Goal: Transaction & Acquisition: Purchase product/service

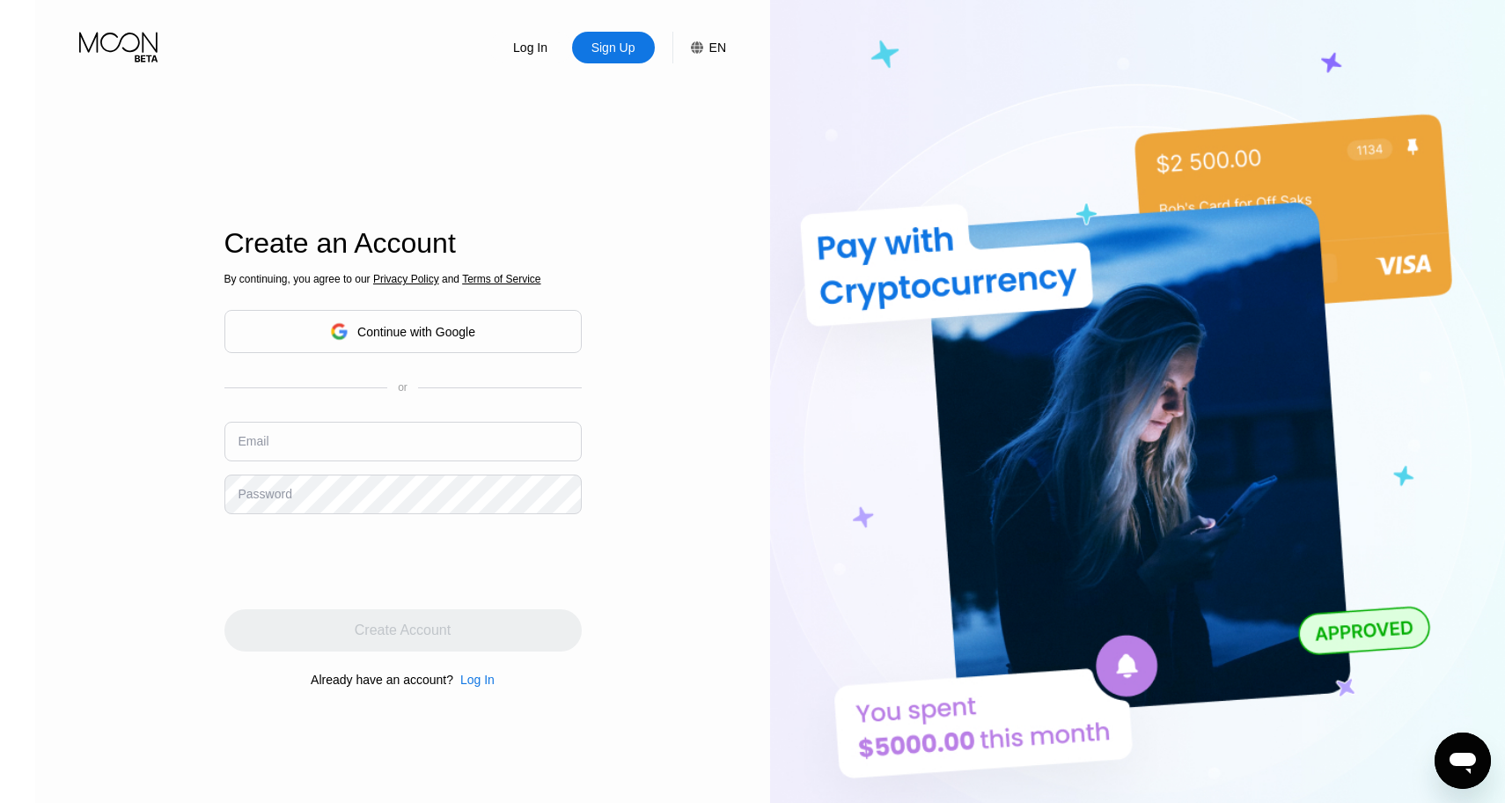
click at [365, 327] on div "Continue with Google" at bounding box center [416, 332] width 118 height 14
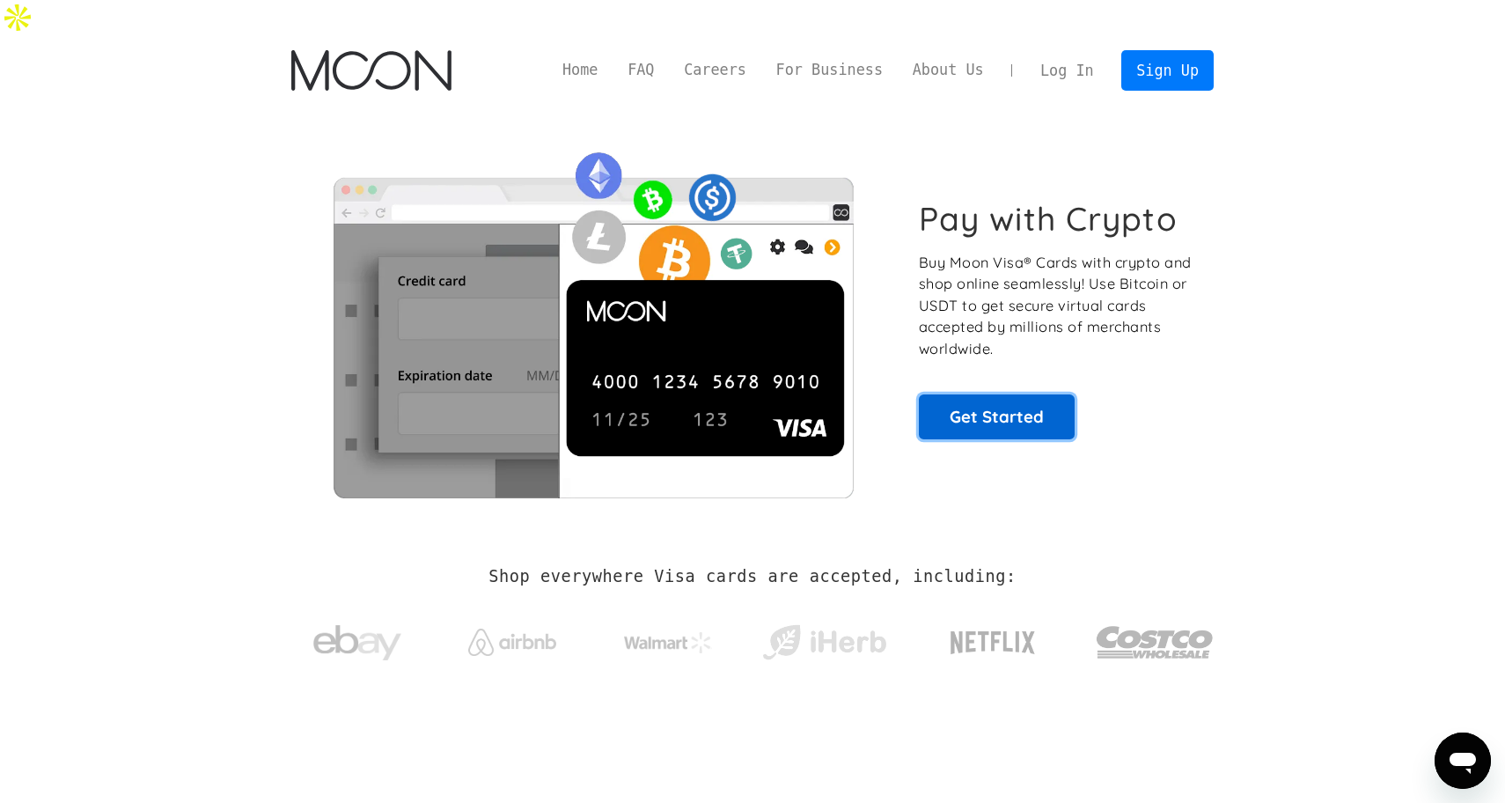
click at [986, 394] on link "Get Started" at bounding box center [997, 416] width 156 height 44
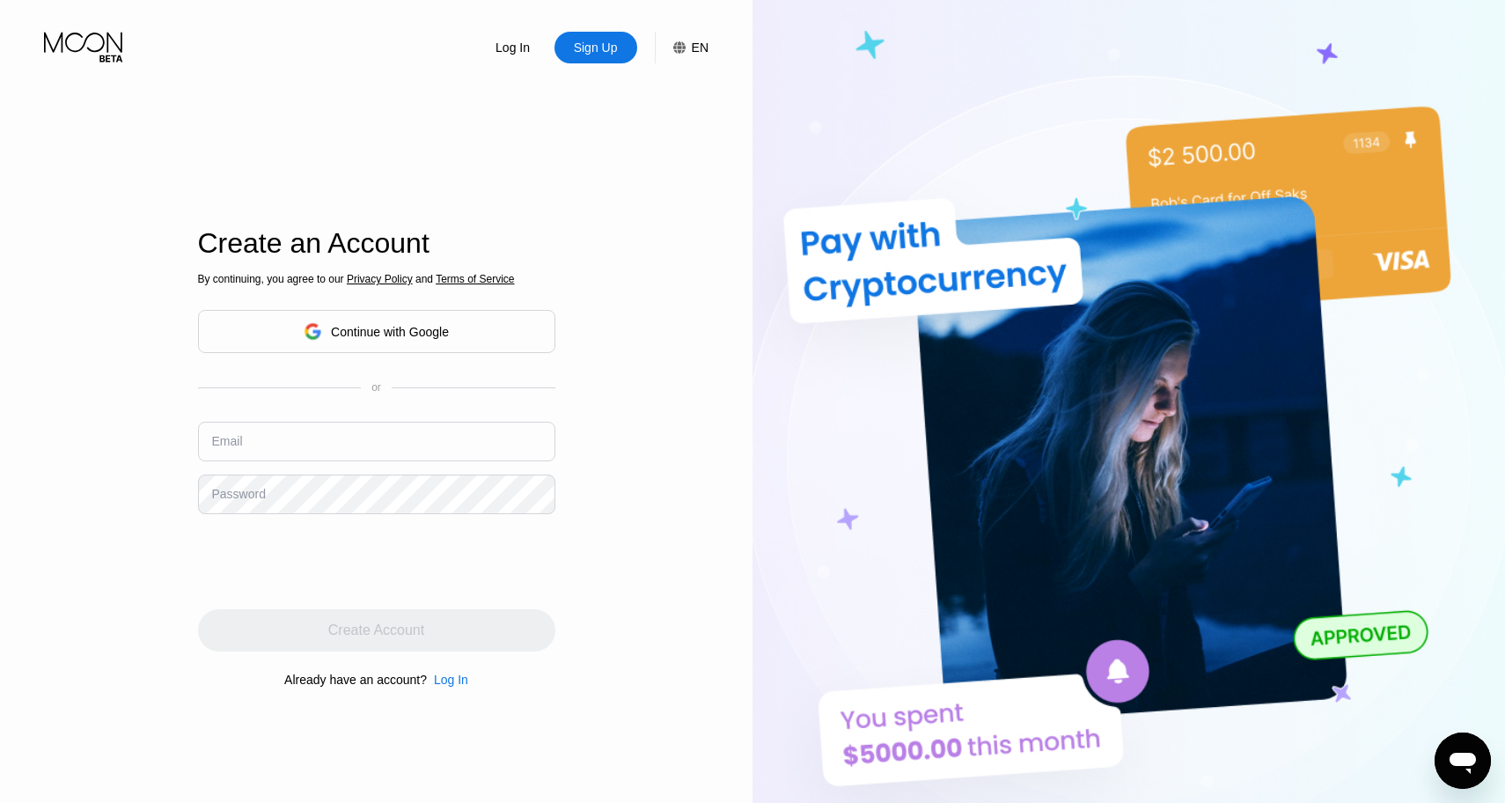
click at [398, 329] on div "Continue with Google" at bounding box center [390, 332] width 118 height 14
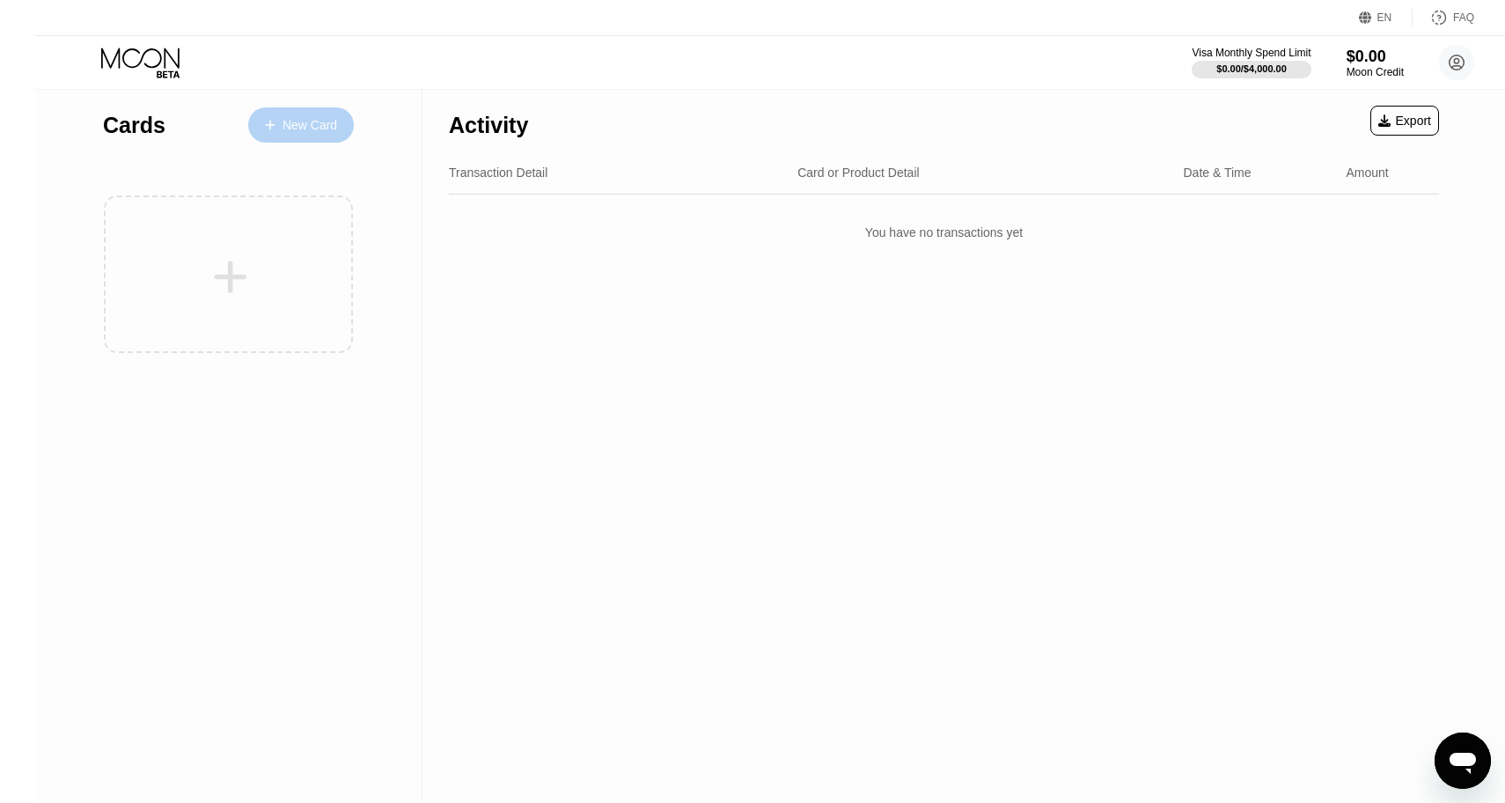
click at [283, 121] on div "New Card" at bounding box center [310, 125] width 55 height 15
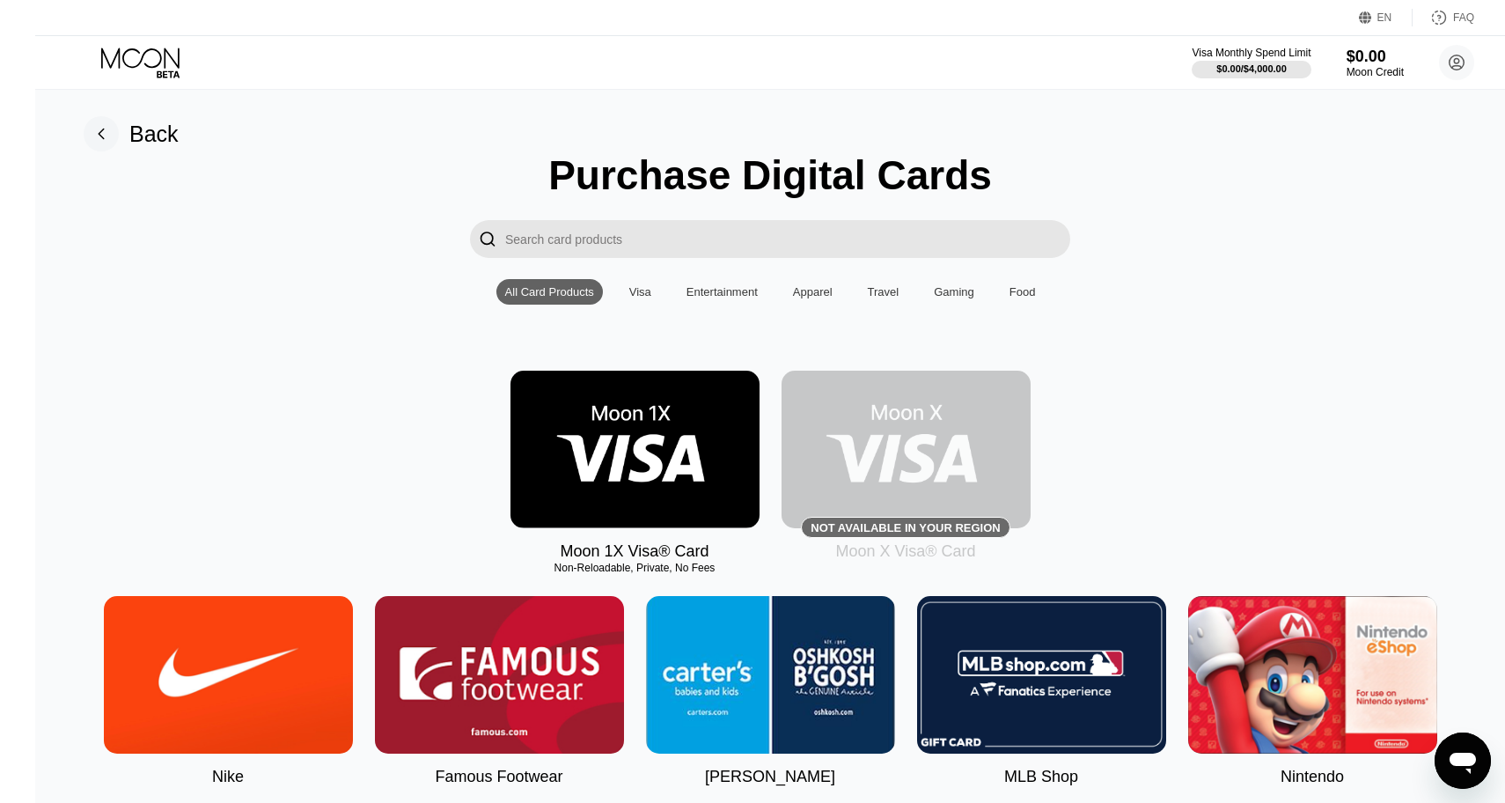
click at [629, 290] on div "Visa" at bounding box center [640, 291] width 22 height 13
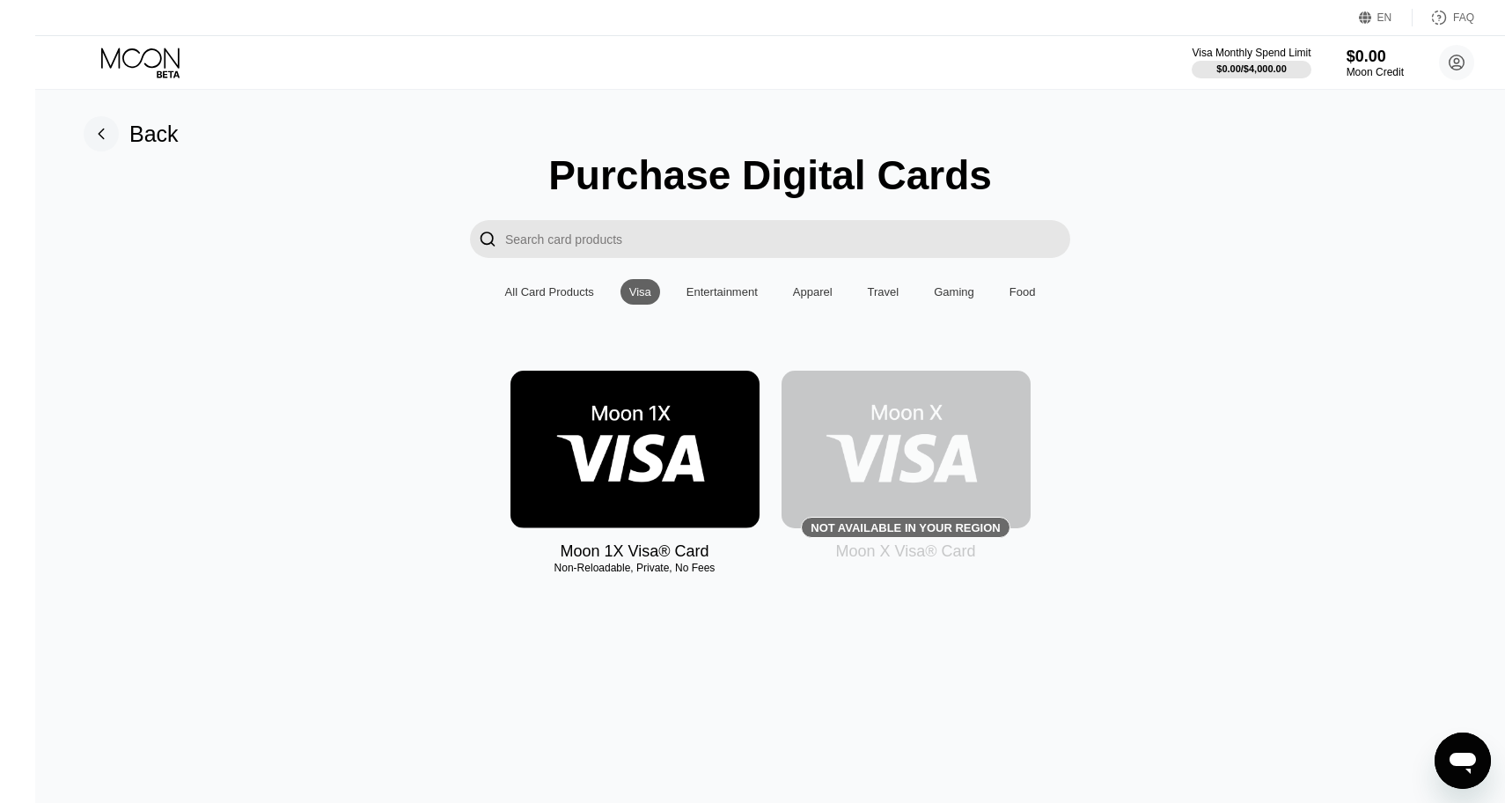
click at [687, 286] on div "Entertainment" at bounding box center [722, 291] width 71 height 13
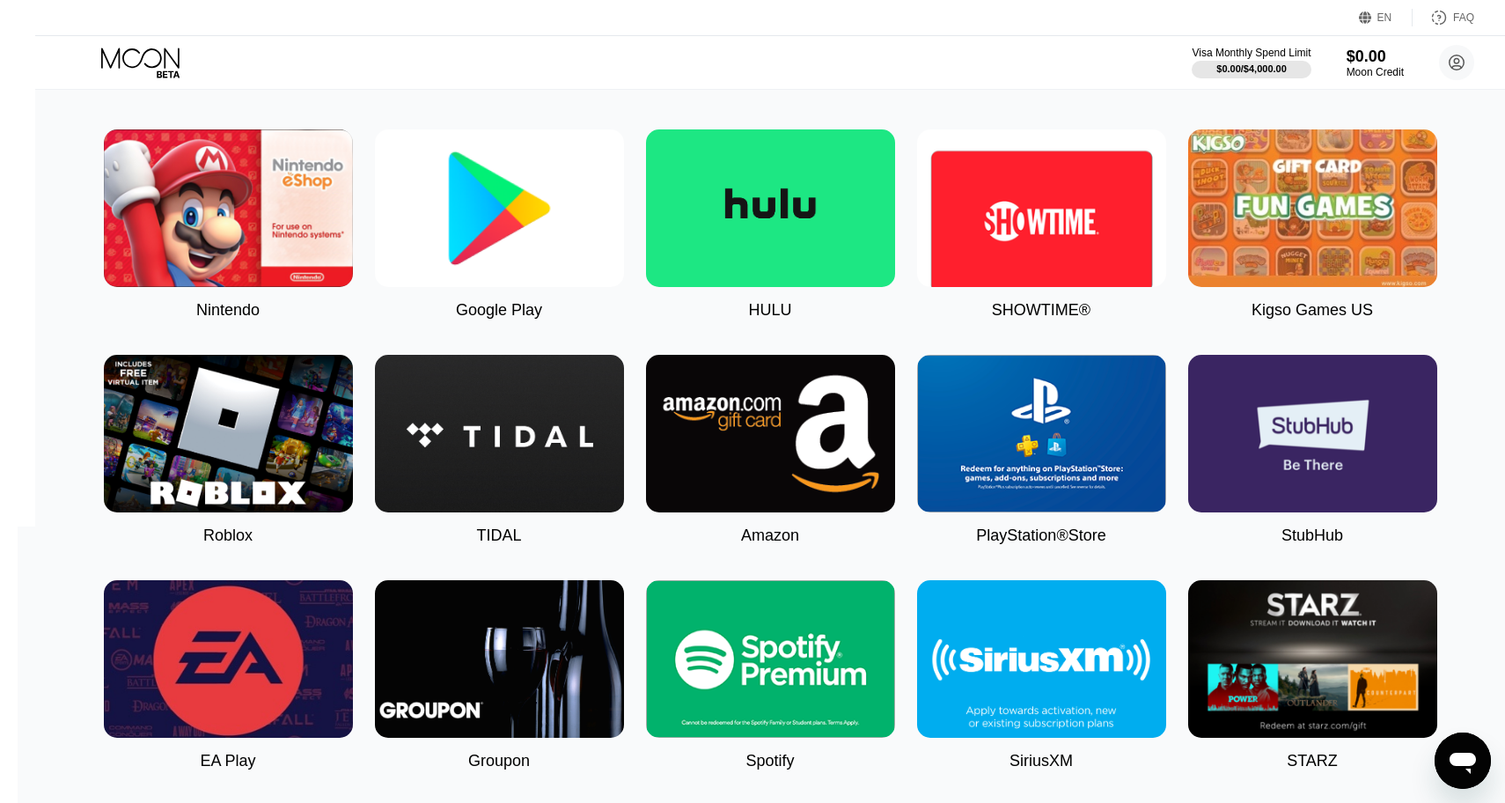
scroll to position [8, 0]
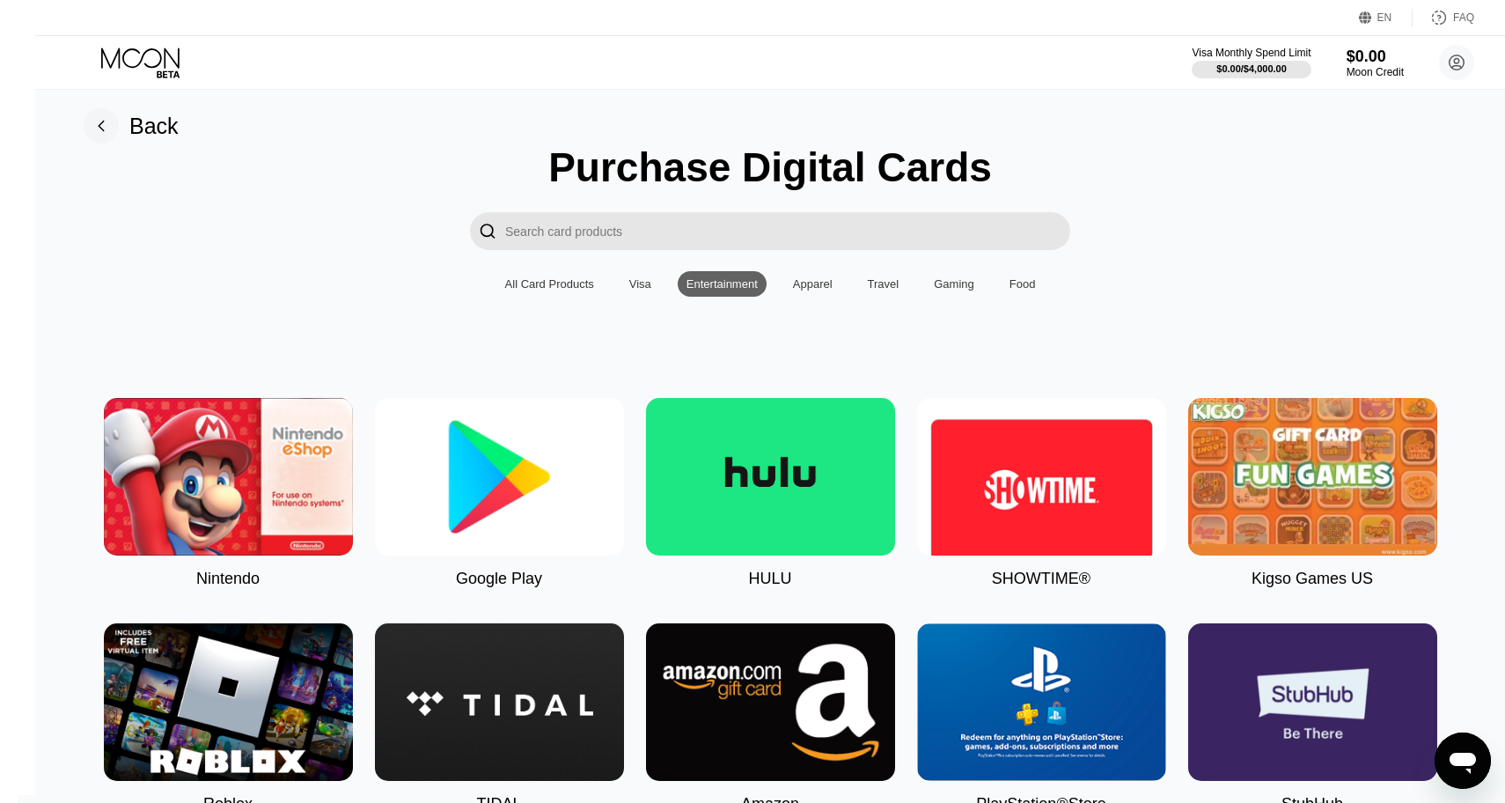
click at [534, 282] on div "All Card Products" at bounding box center [549, 283] width 89 height 13
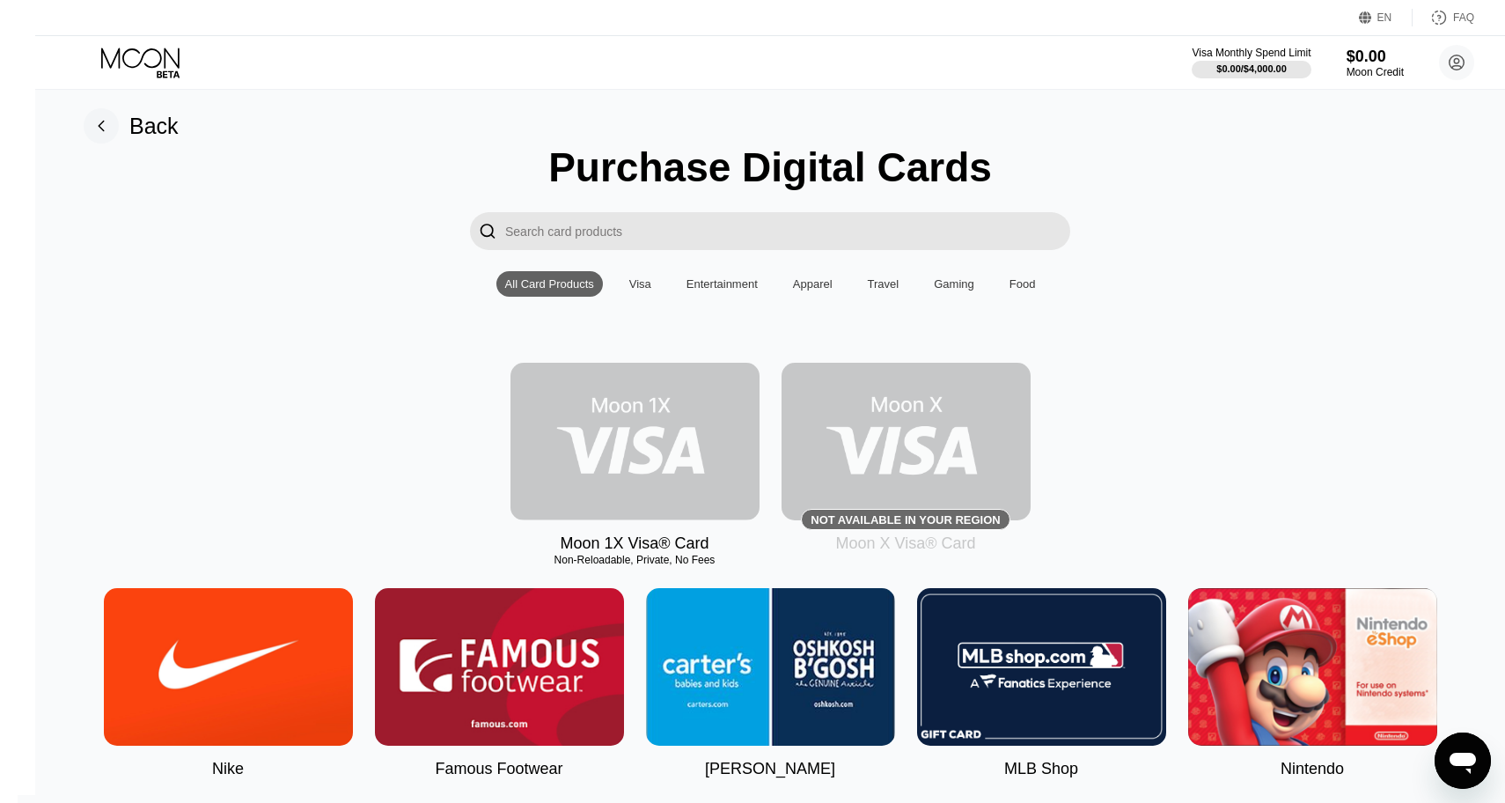
click at [609, 439] on img at bounding box center [634, 442] width 249 height 158
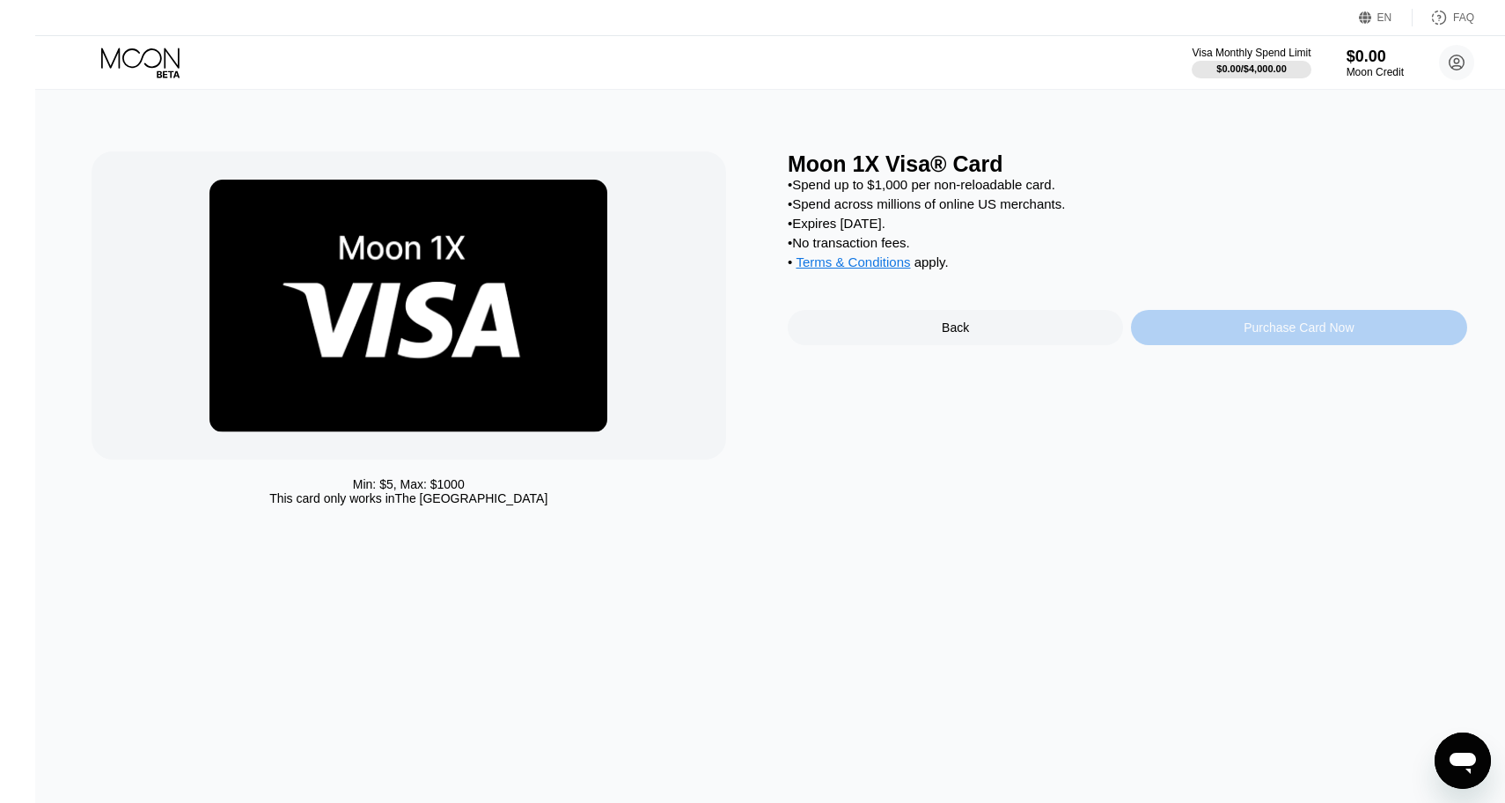
click at [1276, 330] on div "Purchase Card Now" at bounding box center [1299, 327] width 110 height 14
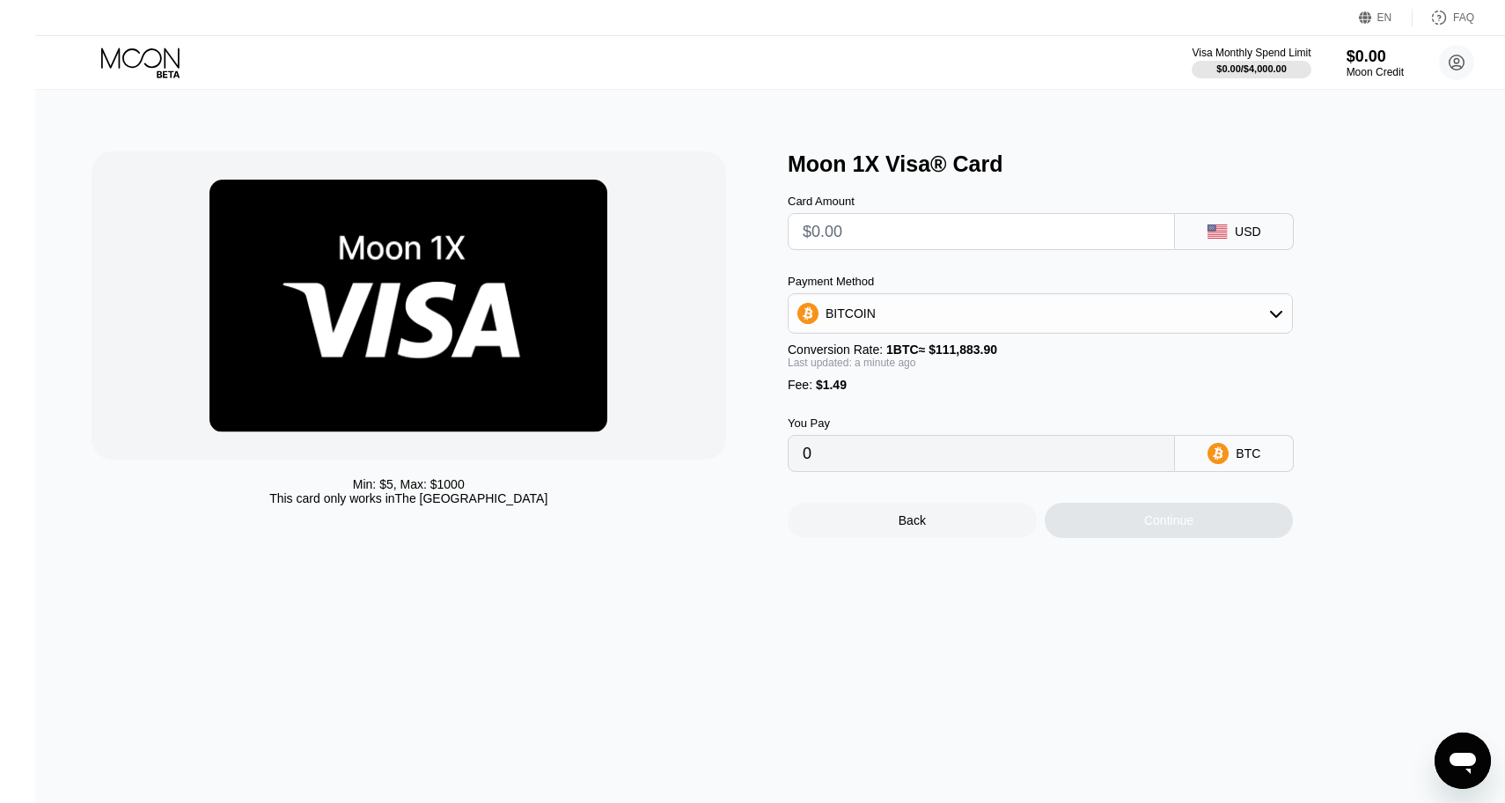
click at [1128, 332] on div "BITCOIN" at bounding box center [1040, 313] width 505 height 40
click at [1117, 325] on div "BITCOIN" at bounding box center [1040, 313] width 503 height 35
click at [1002, 405] on div "USDT on TRON" at bounding box center [1051, 400] width 456 height 14
type input "0.00"
click at [844, 246] on input "text" at bounding box center [981, 231] width 357 height 35
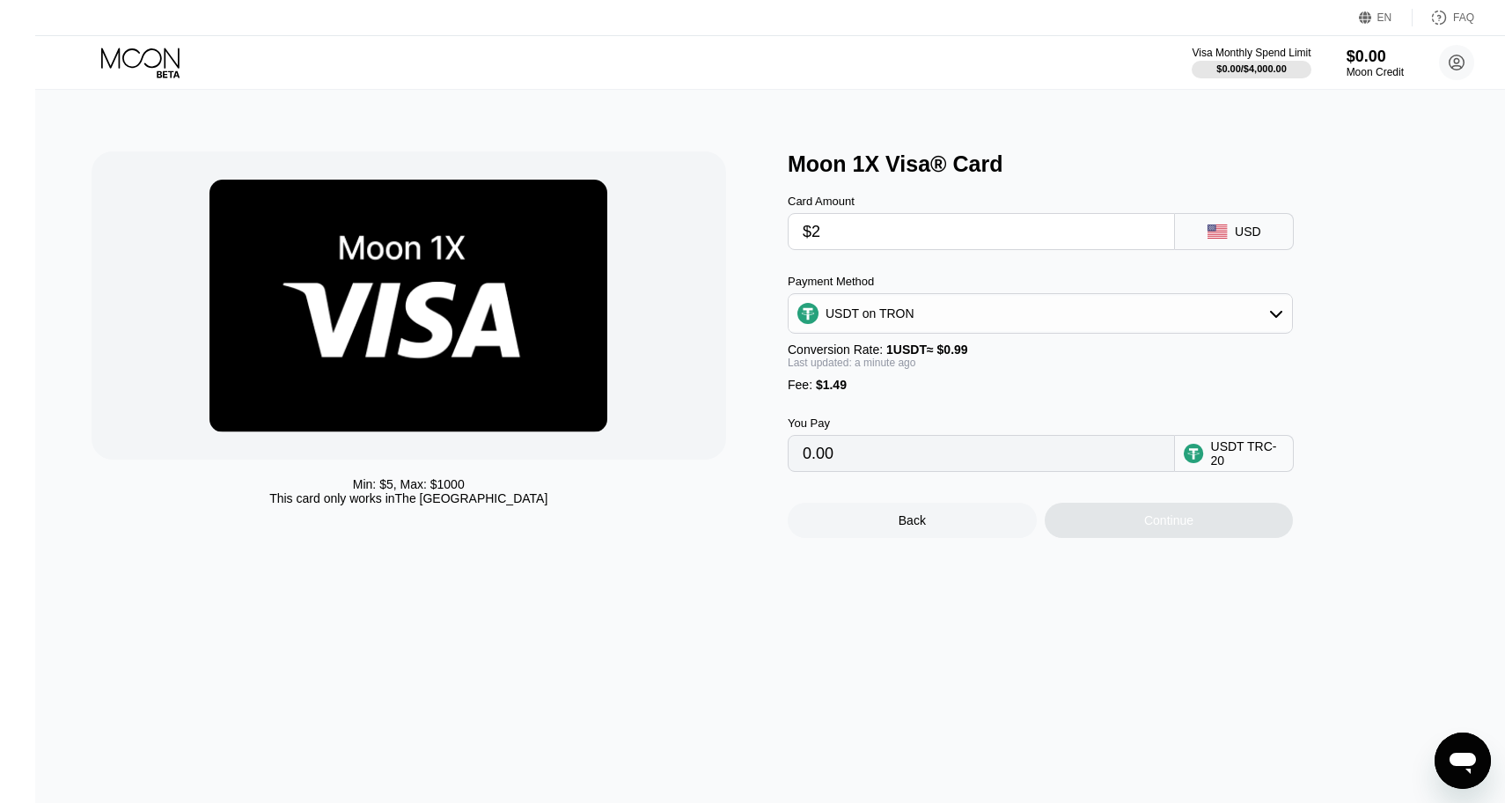
type input "$20"
type input "21.71"
type input "$20"
click at [841, 368] on div "Last updated: 2 minutes ago" at bounding box center [1040, 362] width 505 height 12
click at [1091, 524] on div "Continue" at bounding box center [1169, 520] width 249 height 35
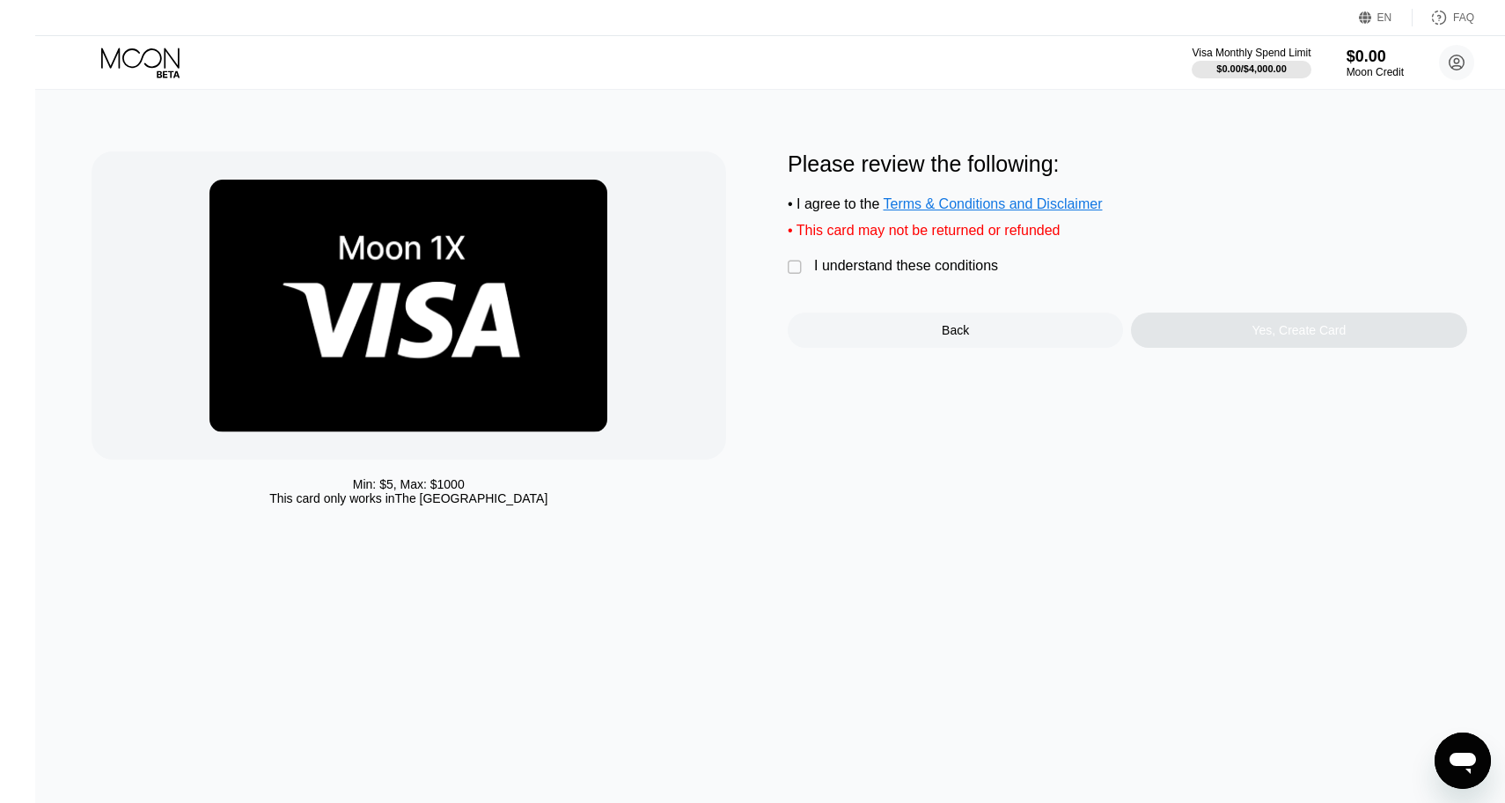
click at [788, 272] on div "" at bounding box center [797, 268] width 18 height 18
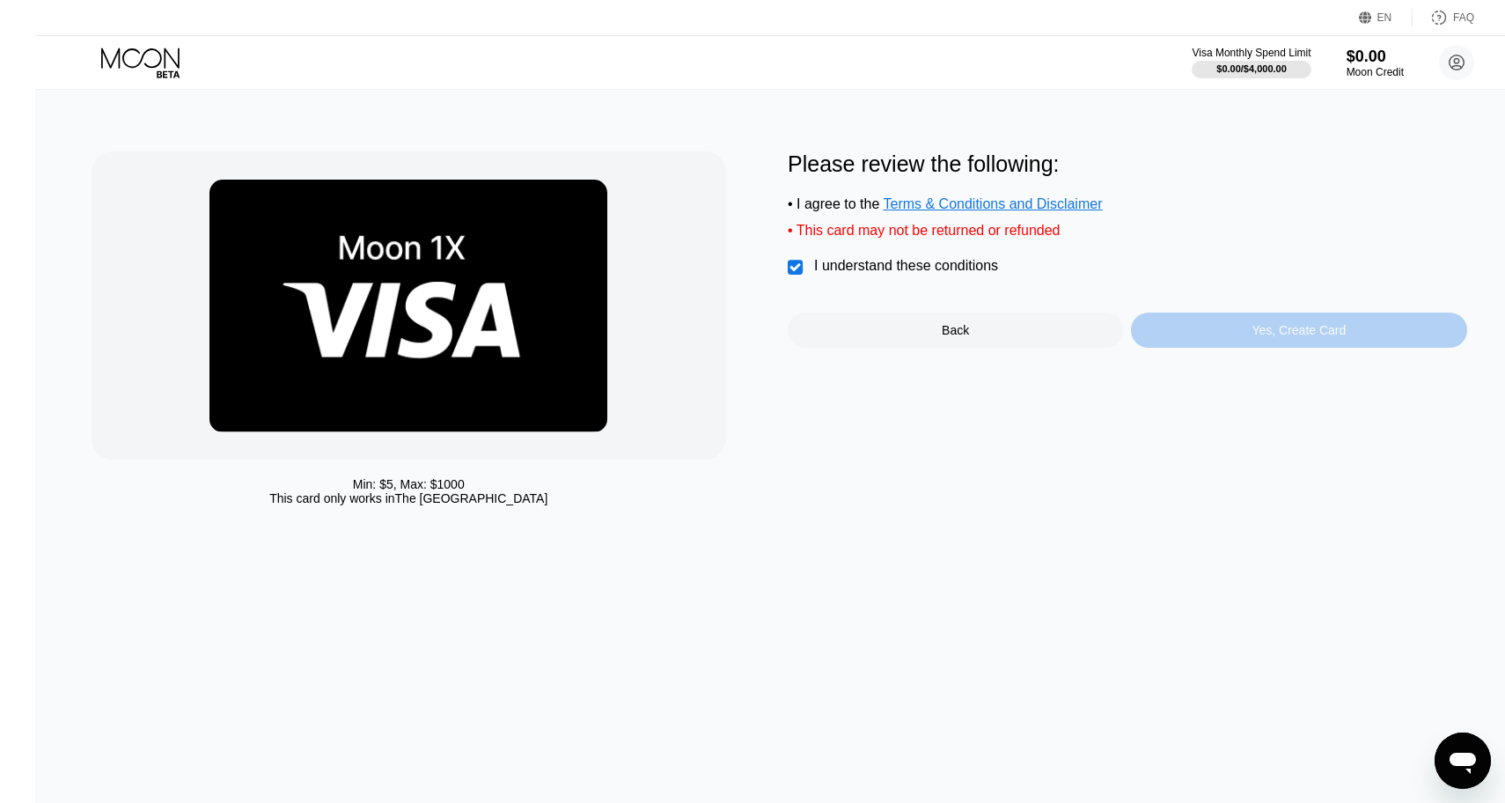
click at [1252, 333] on div "Yes, Create Card" at bounding box center [1299, 330] width 94 height 14
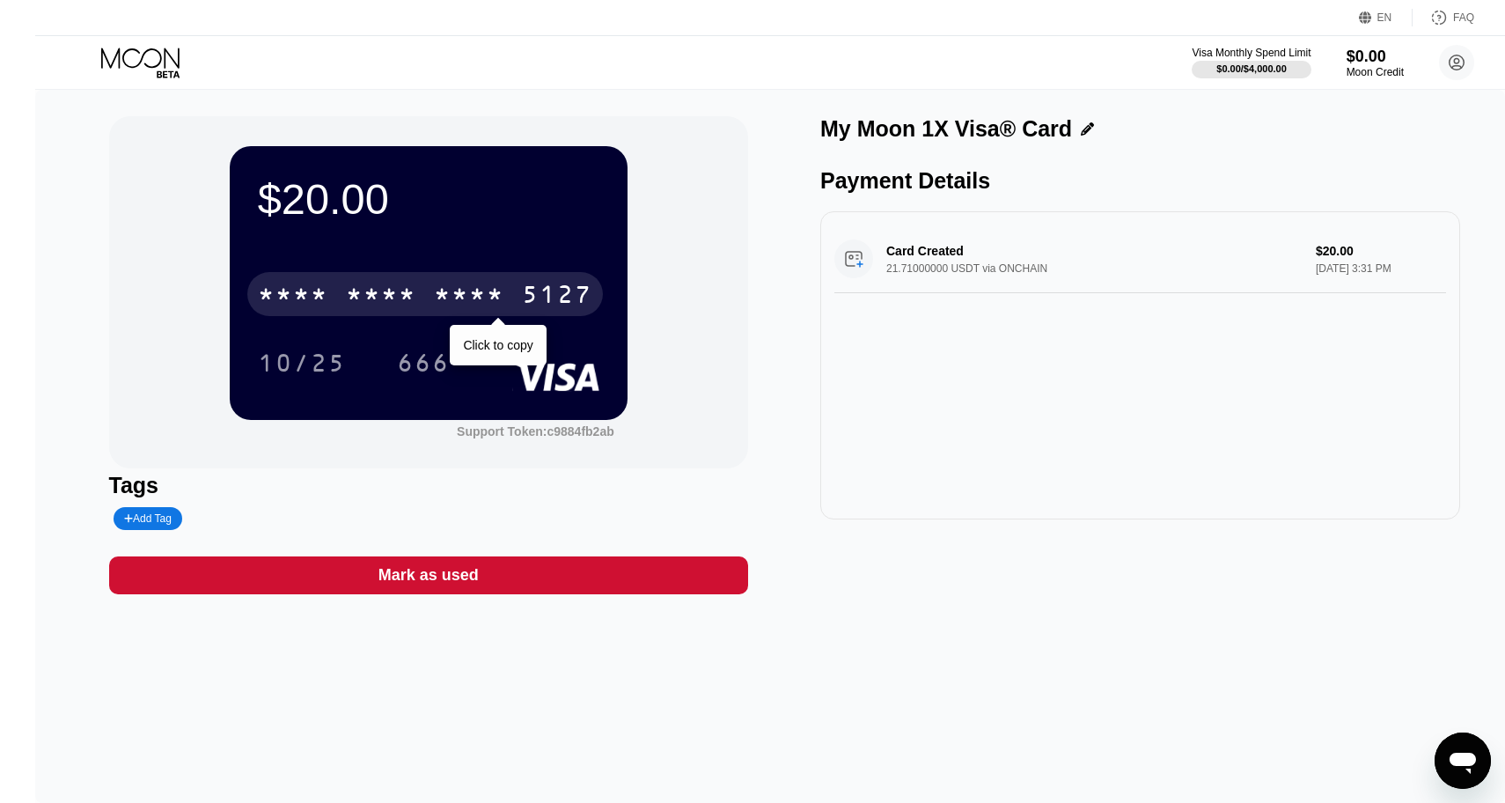
click at [489, 306] on div "* * * * * * * * * * * * 5127" at bounding box center [425, 294] width 356 height 44
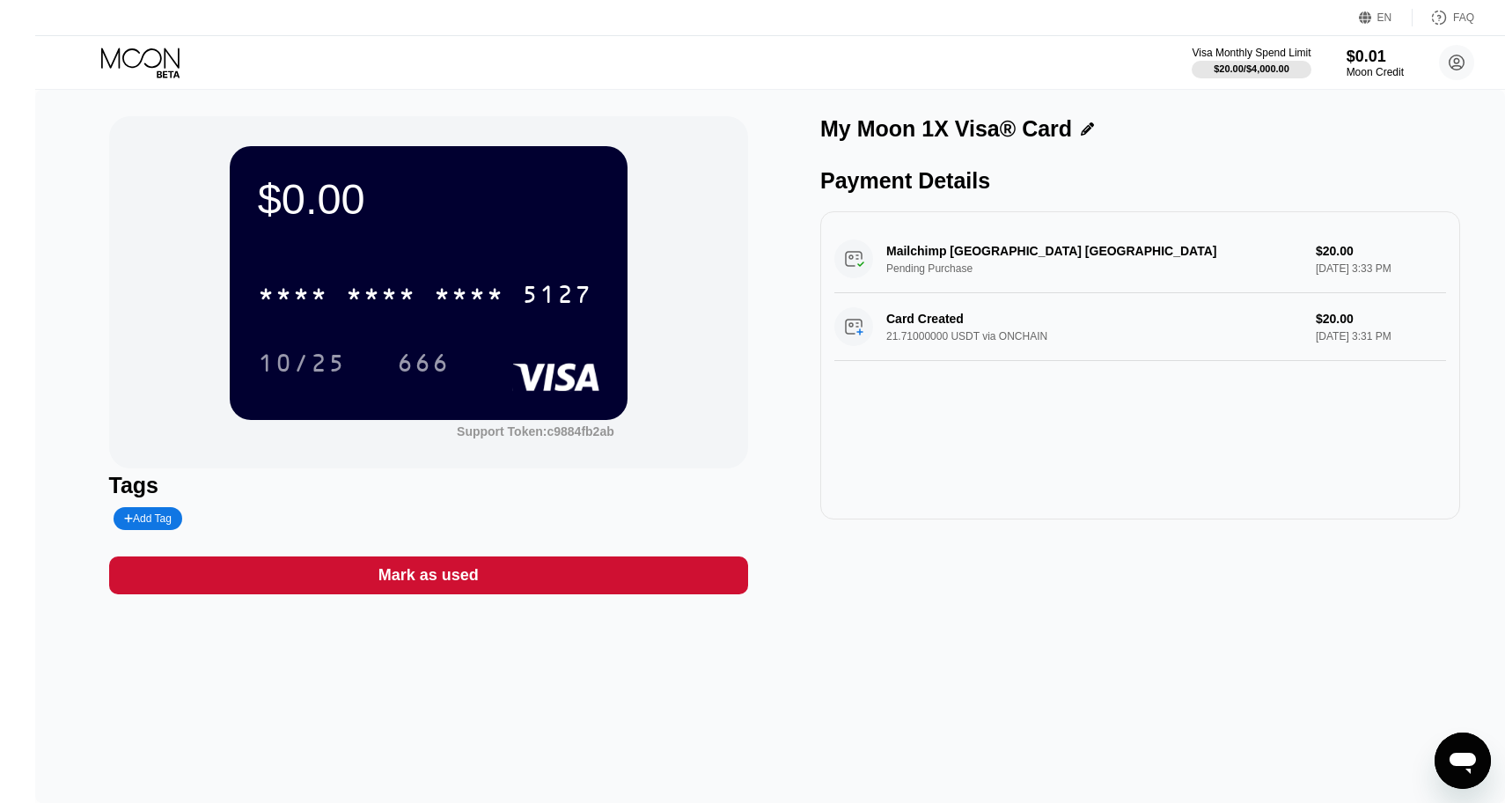
click at [103, 53] on icon at bounding box center [142, 63] width 82 height 31
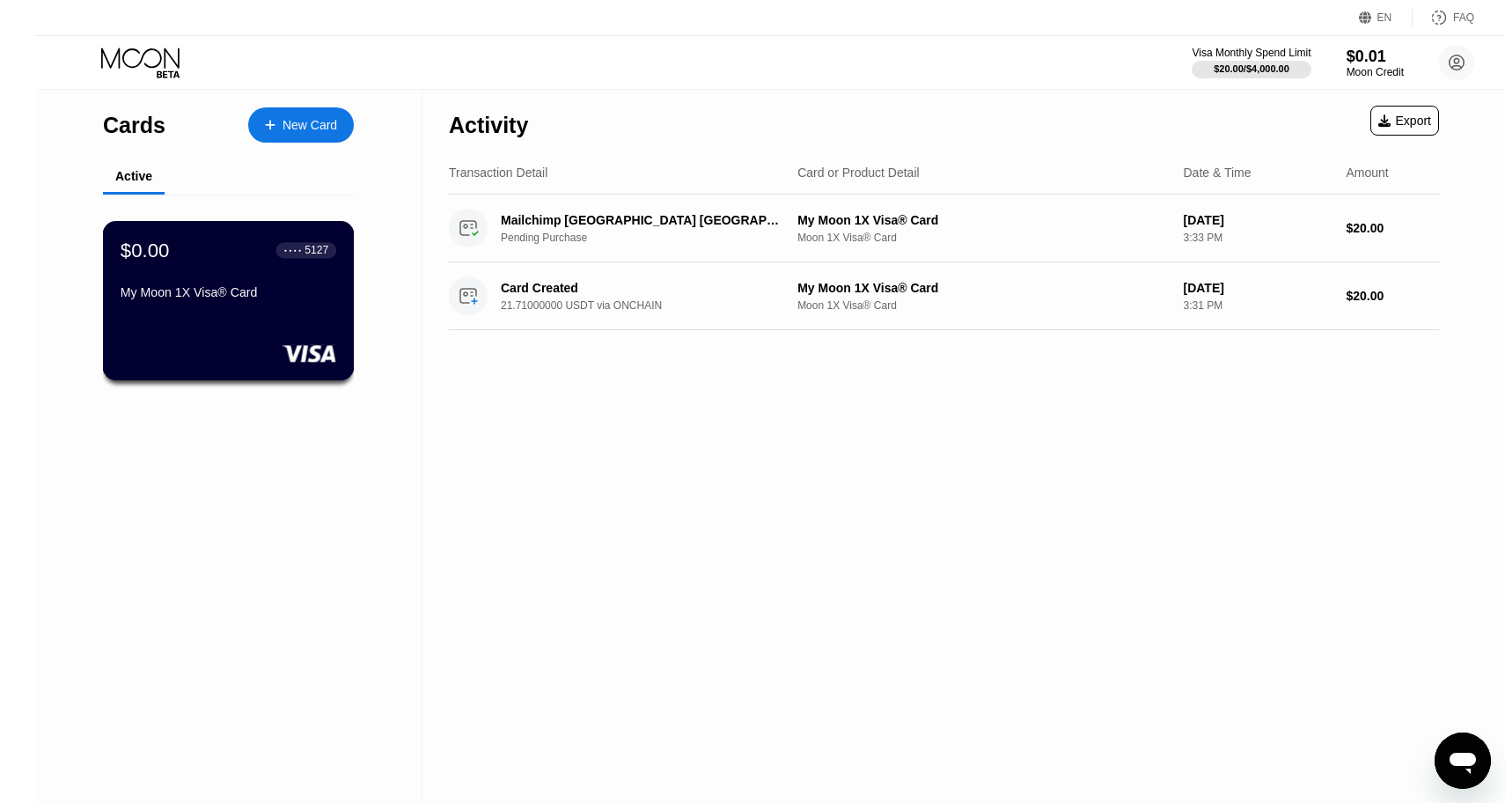
click at [165, 315] on div "$0.00 ● ● ● ● 5127 My Moon 1X Visa® Card" at bounding box center [229, 300] width 252 height 159
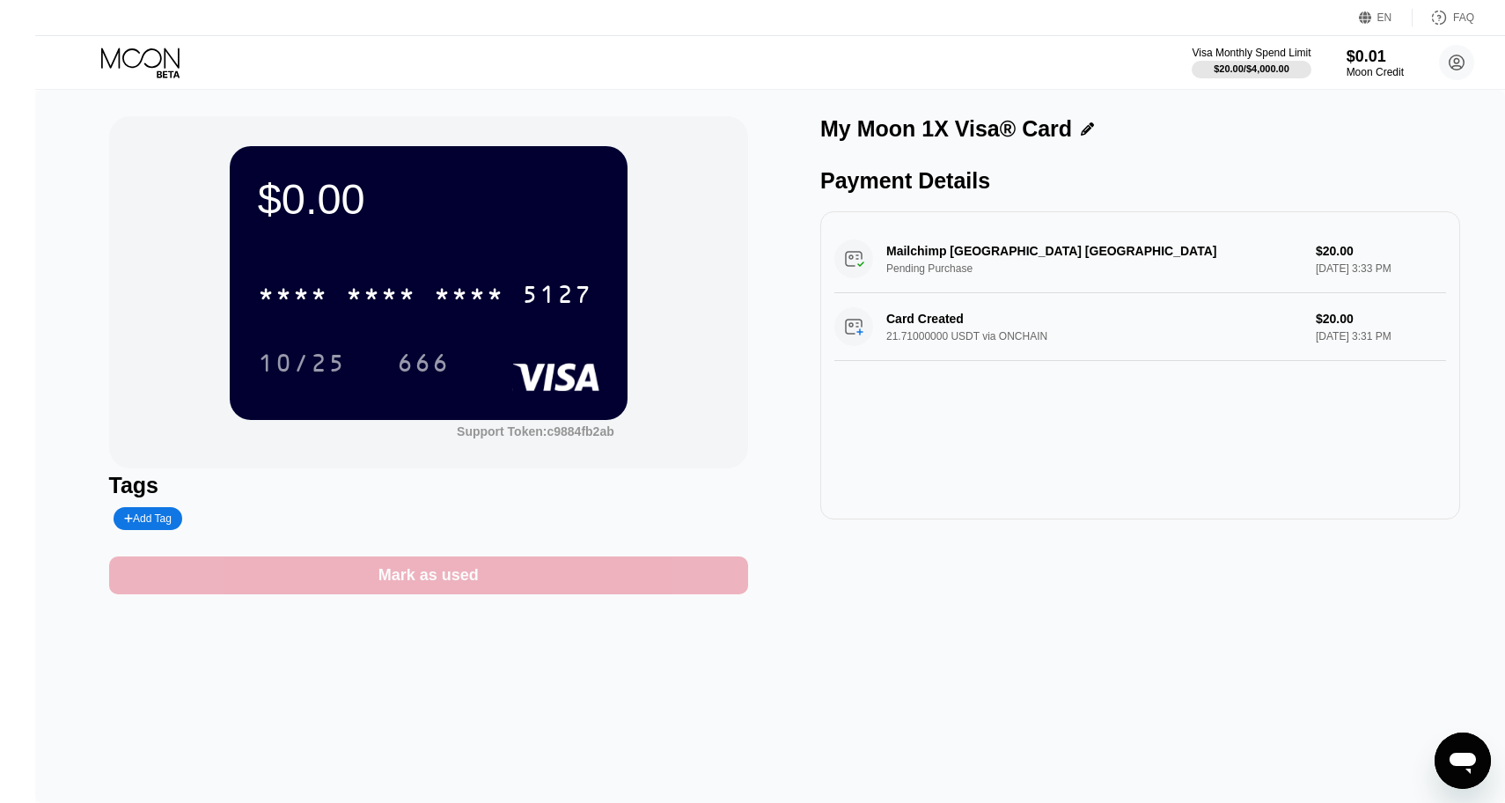
click at [378, 578] on div "Mark as used" at bounding box center [428, 575] width 100 height 20
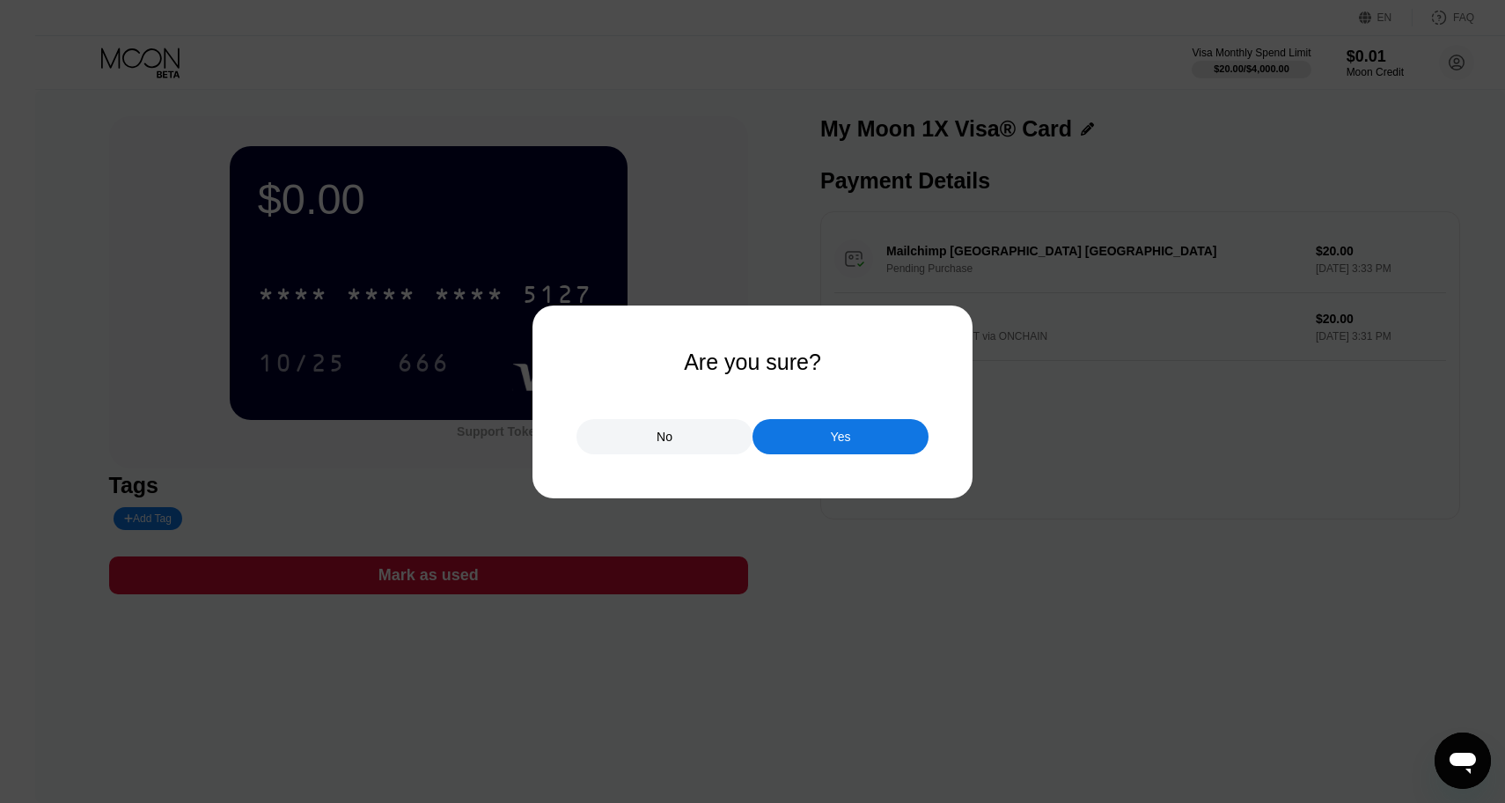
click at [857, 429] on div "Yes" at bounding box center [841, 436] width 176 height 35
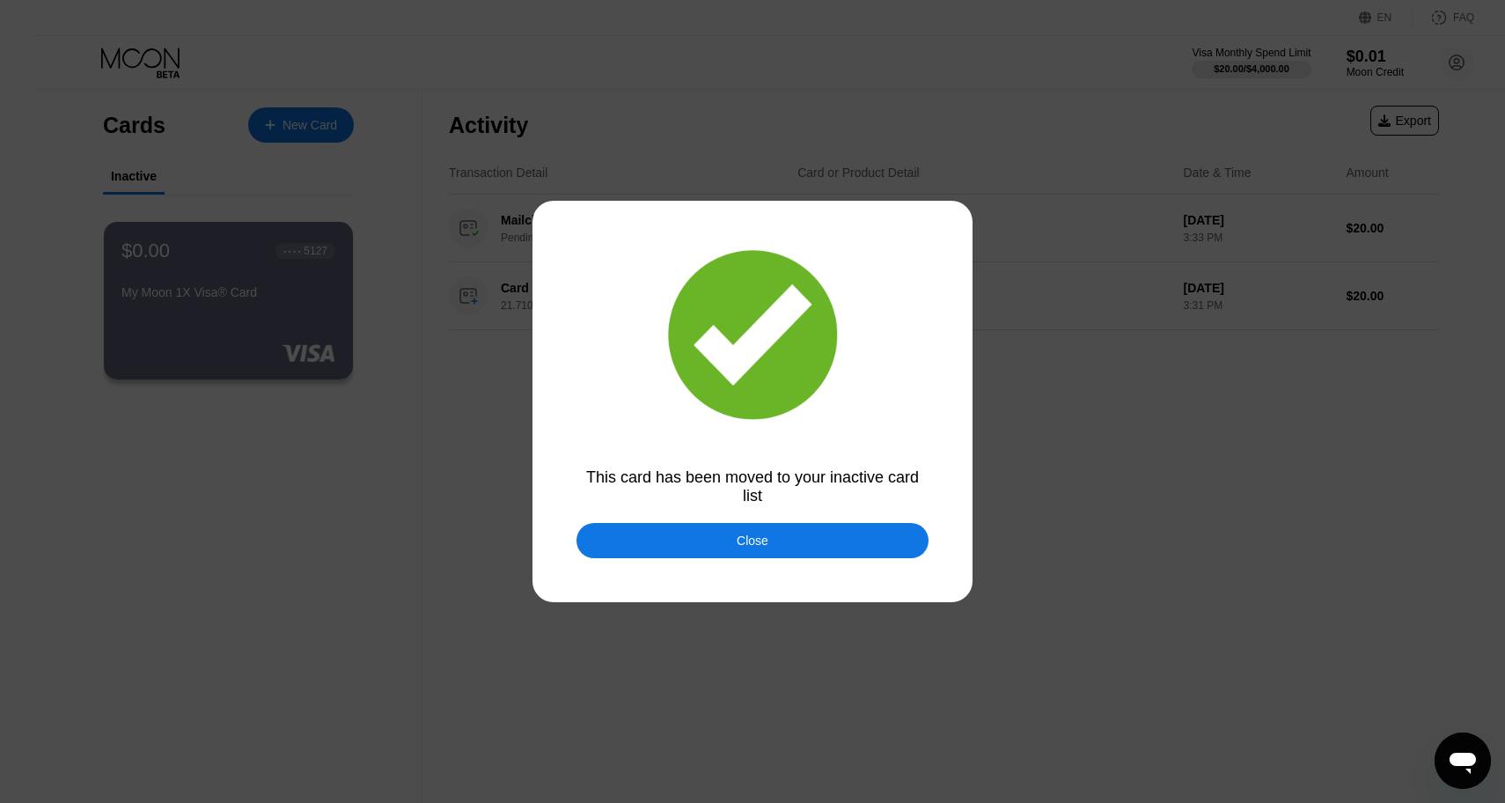
click at [744, 548] on div "Close" at bounding box center [752, 540] width 352 height 35
